Goal: Task Accomplishment & Management: Use online tool/utility

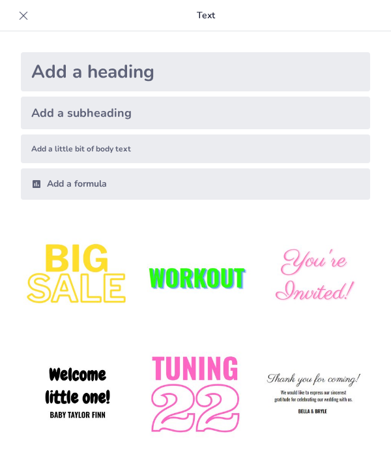
type input "تأثير تكنلوجيا التعليم على التعلم الحديث"
click at [28, 9] on icon at bounding box center [23, 15] width 13 height 13
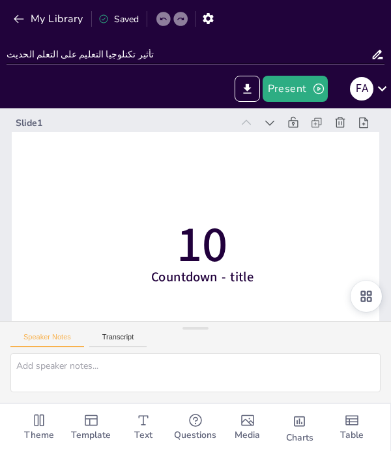
click at [185, 430] on span "Questions" at bounding box center [195, 435] width 42 height 14
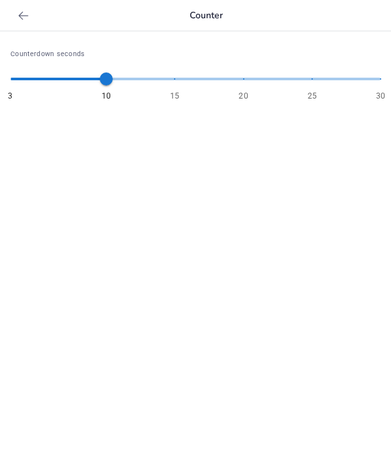
click at [22, 7] on div at bounding box center [23, 15] width 21 height 21
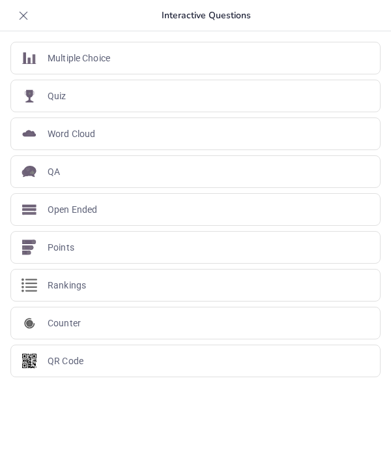
click at [206, 330] on div "Counter" at bounding box center [195, 323] width 370 height 33
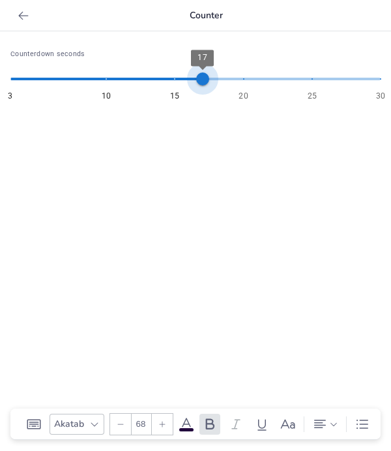
type input "16"
click at [27, 15] on icon at bounding box center [23, 15] width 10 height 8
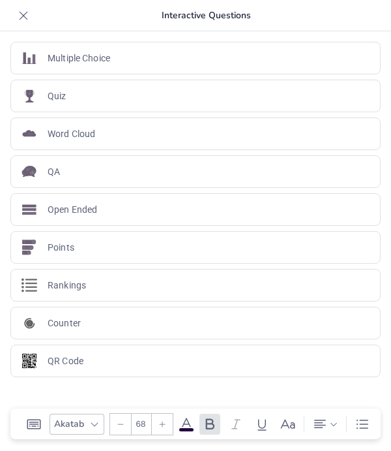
click at [29, 15] on icon at bounding box center [23, 15] width 13 height 13
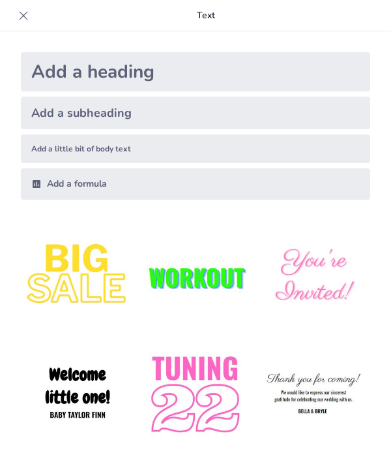
click at [18, 16] on icon at bounding box center [23, 15] width 13 height 13
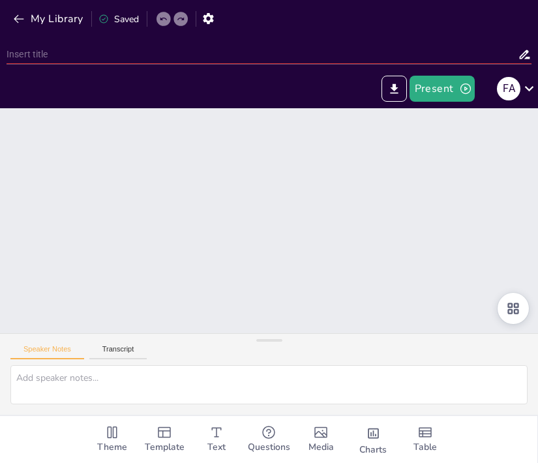
click at [272, 440] on icon "Get real-time input from your audience" at bounding box center [269, 433] width 16 height 16
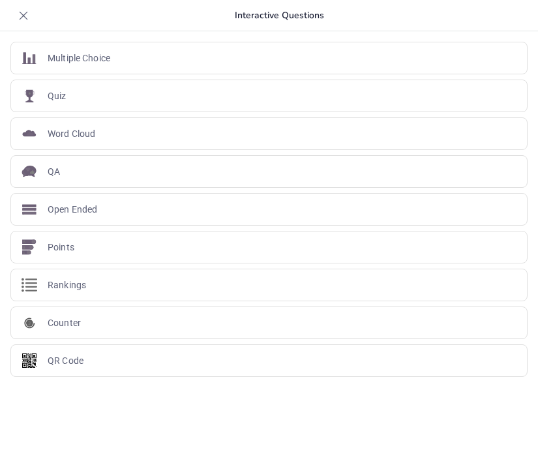
click at [30, 10] on div at bounding box center [23, 15] width 21 height 21
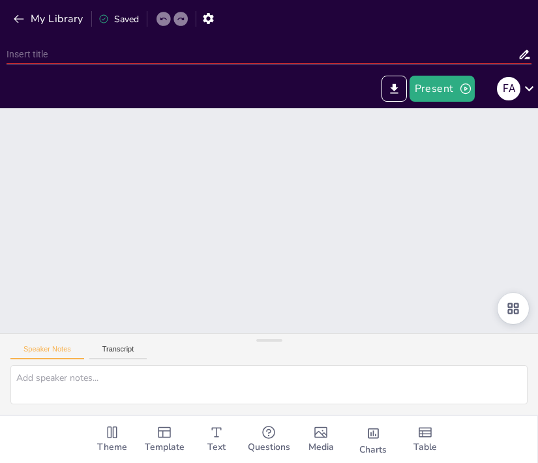
click at [128, 359] on button "Transcript" at bounding box center [118, 352] width 58 height 14
click at [59, 359] on button "Speaker Notes" at bounding box center [47, 352] width 74 height 14
click at [123, 435] on div "Theme" at bounding box center [112, 439] width 52 height 47
click at [166, 441] on span "Template" at bounding box center [165, 447] width 40 height 14
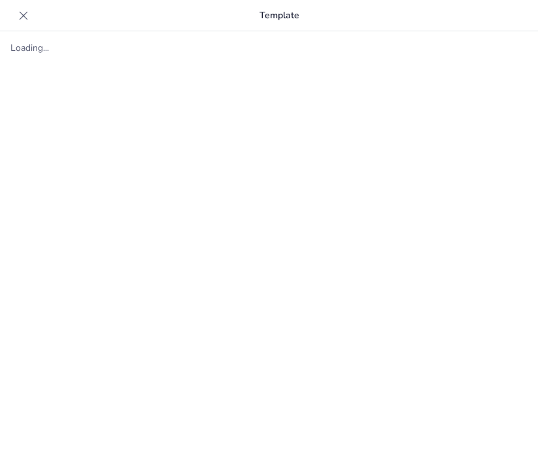
click at [28, 7] on div at bounding box center [23, 15] width 21 height 21
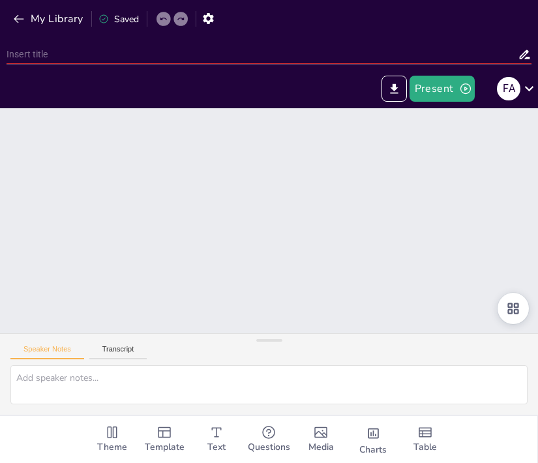
click at [391, 324] on div at bounding box center [513, 308] width 31 height 31
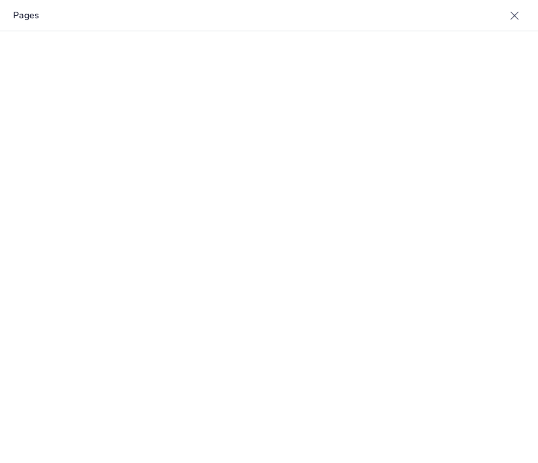
click at [391, 11] on icon at bounding box center [514, 15] width 13 height 13
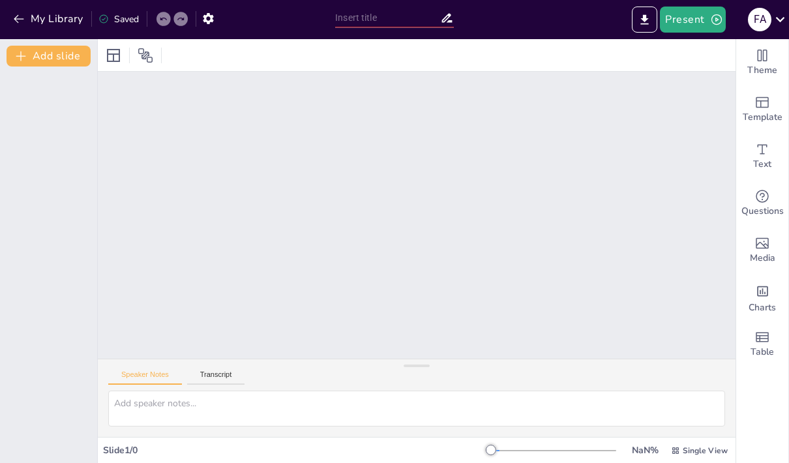
click at [391, 202] on icon "Get real-time input from your audience" at bounding box center [762, 196] width 13 height 13
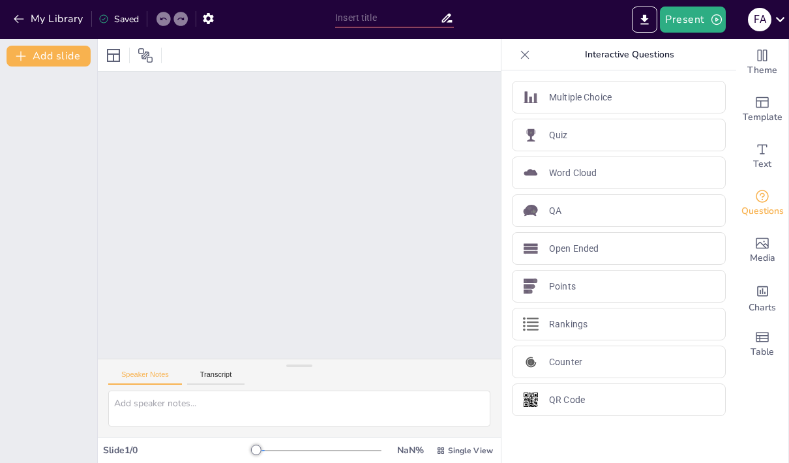
click at [391, 296] on div at bounding box center [299, 215] width 403 height 287
click at [391, 301] on div at bounding box center [299, 215] width 403 height 287
click at [391, 408] on div "Theme Template Text Questions Media Charts Table" at bounding box center [762, 251] width 53 height 424
click at [391, 23] on icon "button" at bounding box center [716, 19] width 13 height 13
